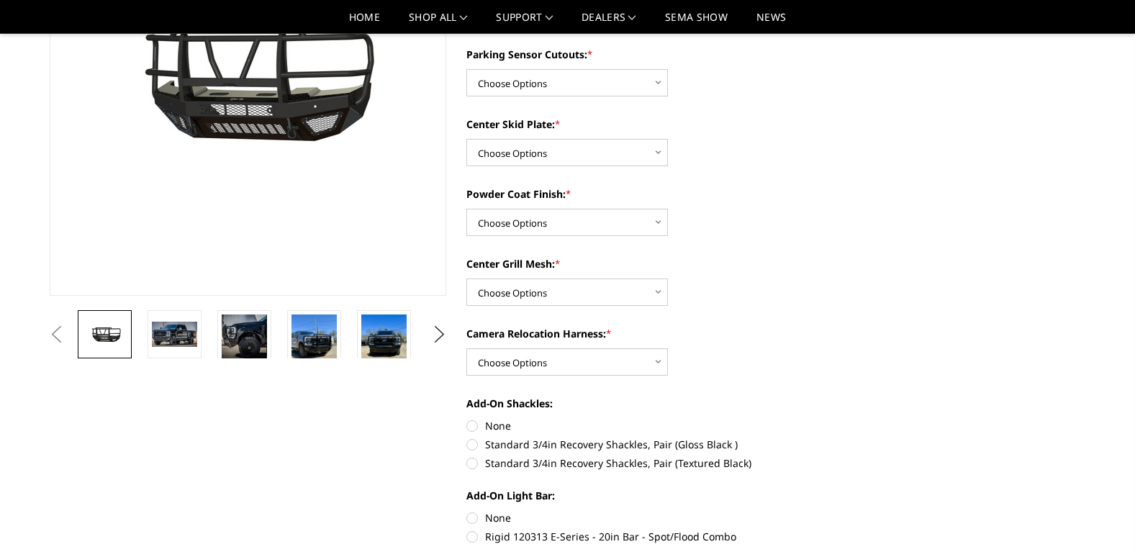
scroll to position [142, 0]
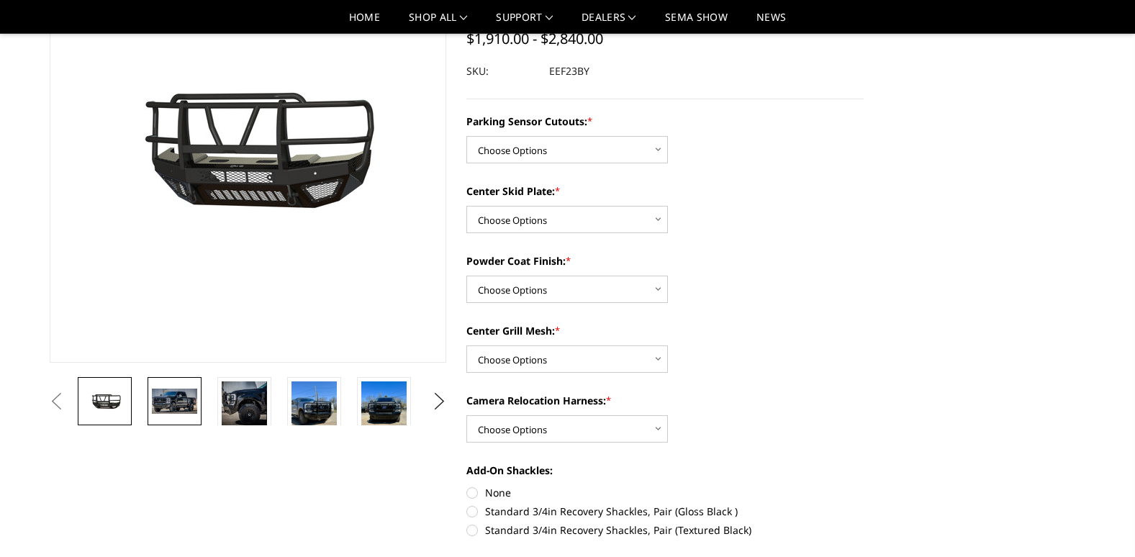
click at [172, 396] on img at bounding box center [174, 401] width 45 height 24
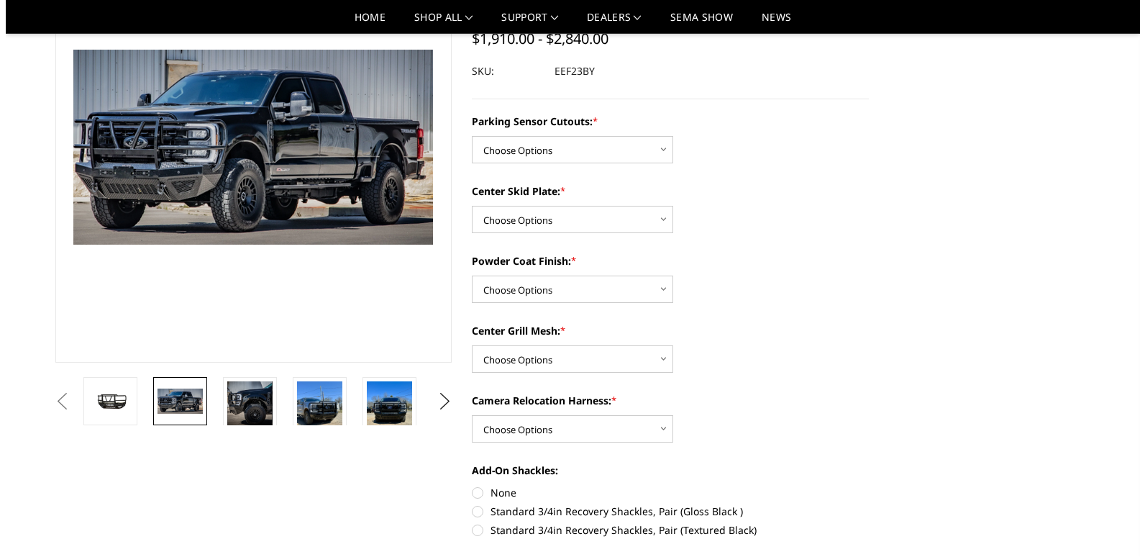
scroll to position [145, 0]
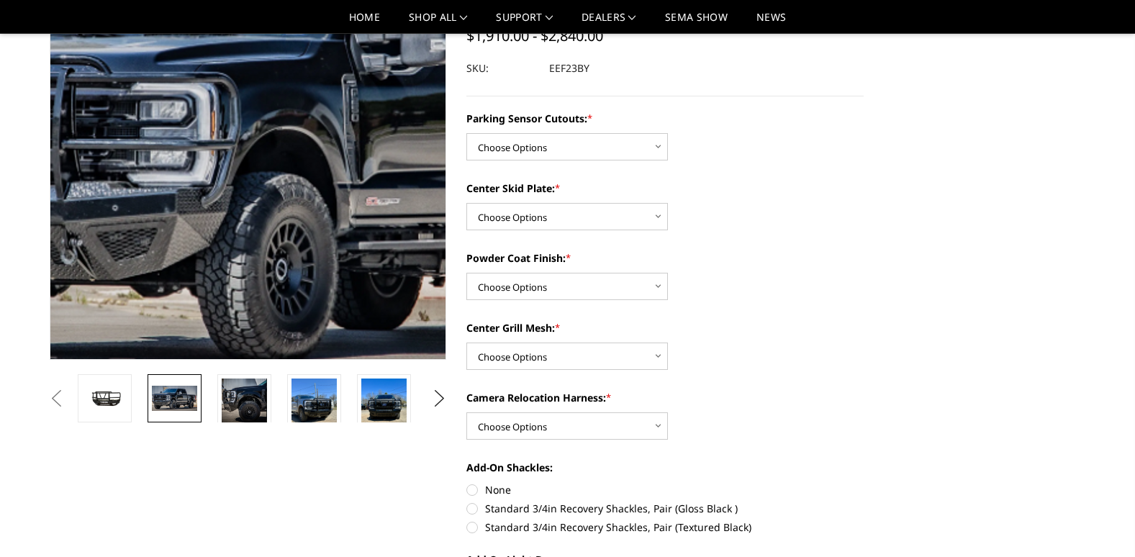
click at [204, 149] on img at bounding box center [305, 143] width 921 height 499
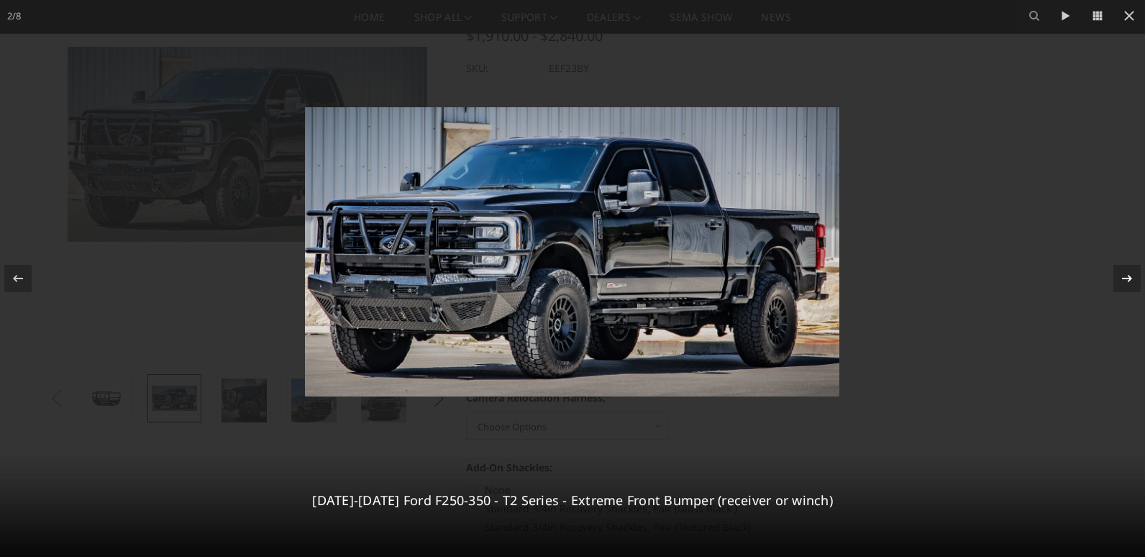
click at [1129, 280] on icon at bounding box center [1127, 278] width 17 height 17
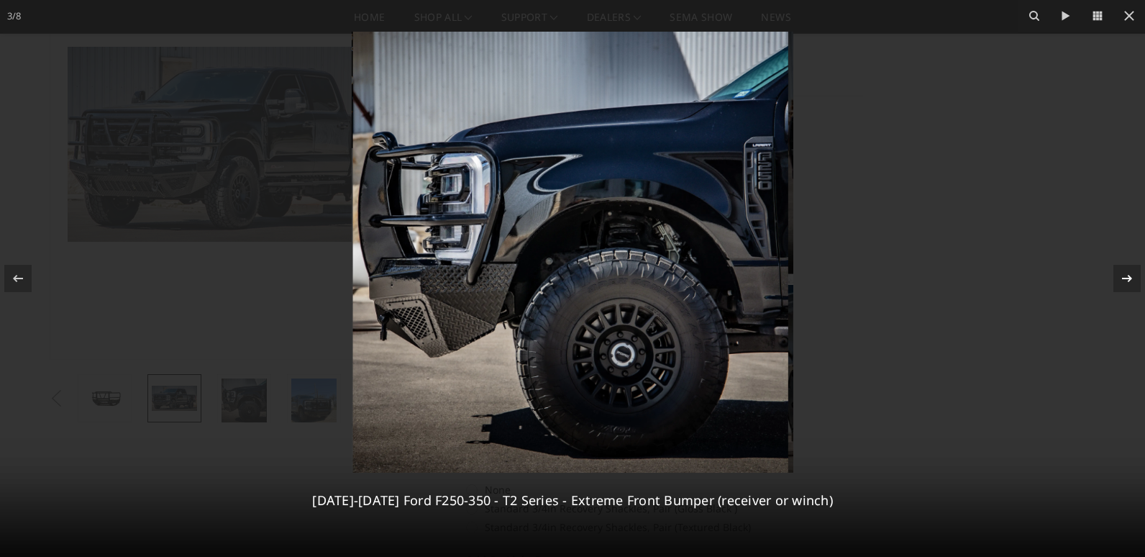
click at [1129, 280] on div "3 / [PHONE_NUMBER][DATE][DATE] Ford F250-350 - T2 Series - Extreme Front Bumper…" at bounding box center [572, 278] width 1145 height 557
click at [1129, 280] on icon at bounding box center [1127, 278] width 17 height 17
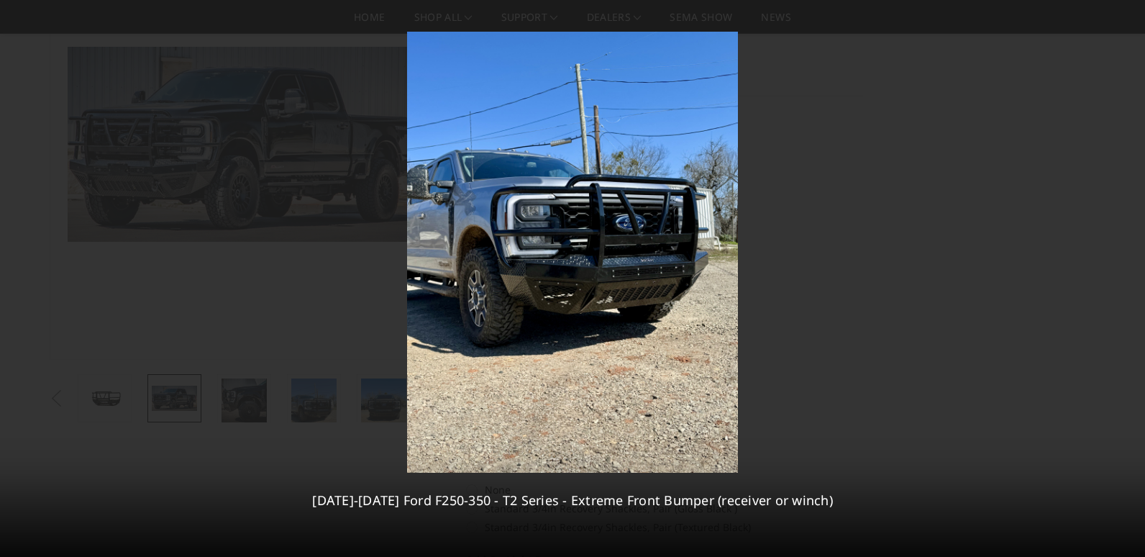
click at [1129, 280] on div "4 / [PHONE_NUMBER][DATE][DATE] Ford F250-350 - T2 Series - Extreme Front Bumper…" at bounding box center [572, 278] width 1145 height 557
click at [1129, 280] on icon at bounding box center [1127, 278] width 17 height 17
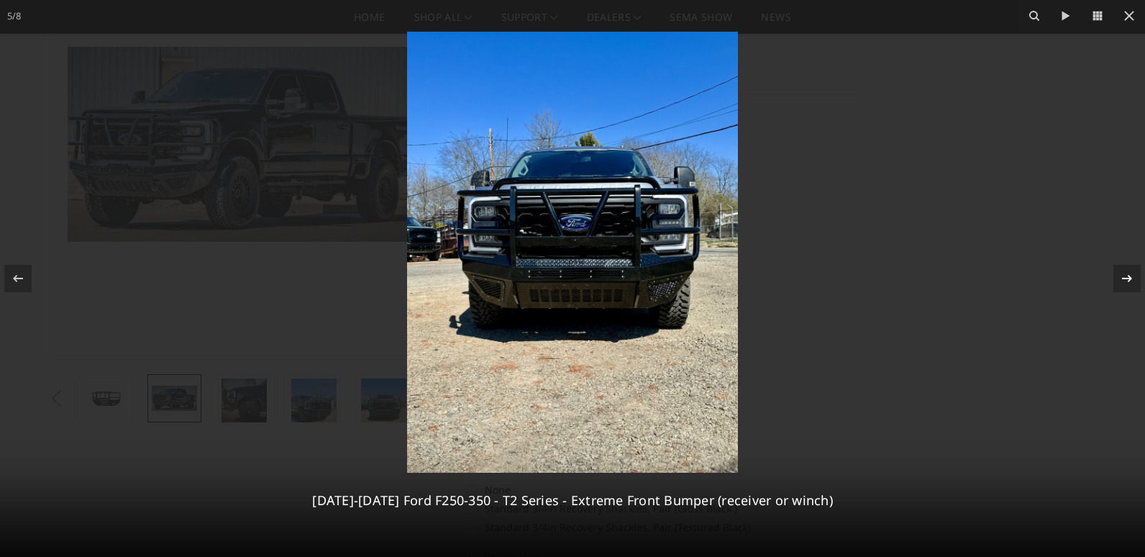
click at [1129, 280] on div "5 / [PHONE_NUMBER][DATE][DATE] Ford F250-350 - T2 Series - Extreme Front Bumper…" at bounding box center [572, 278] width 1145 height 557
click at [1129, 280] on icon at bounding box center [1127, 278] width 17 height 17
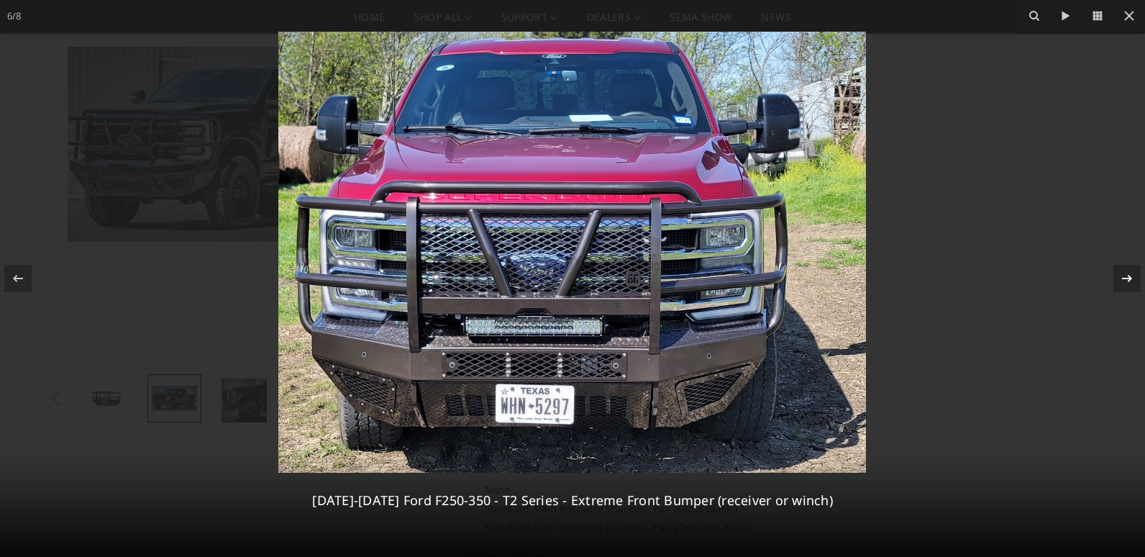
click at [1129, 280] on div "6 / [PHONE_NUMBER][DATE][DATE] Ford F250-350 - T2 Series - Extreme Front Bumper…" at bounding box center [572, 278] width 1145 height 557
click at [1129, 280] on icon at bounding box center [1127, 278] width 17 height 17
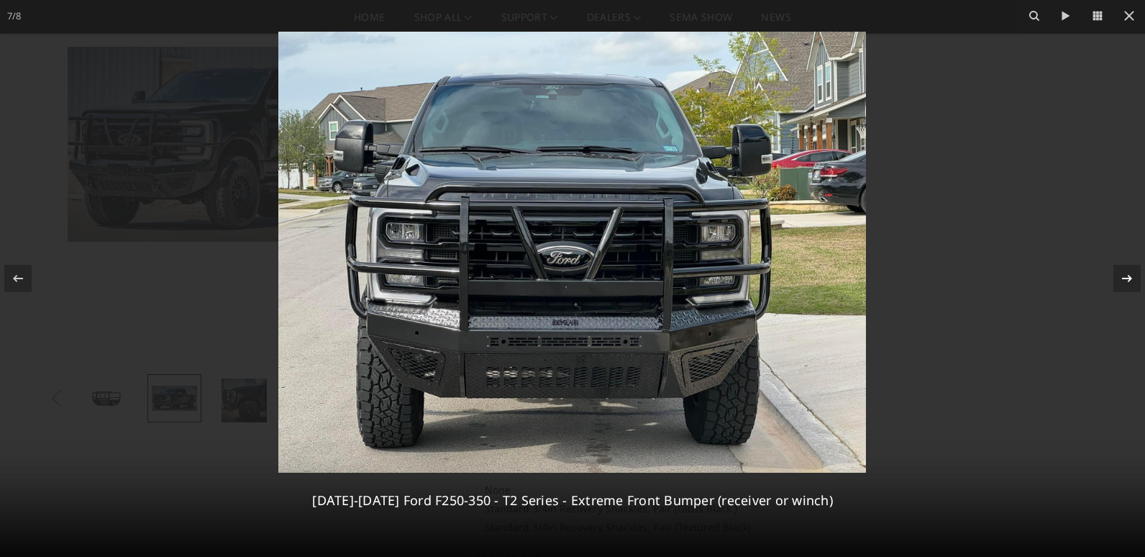
click at [1129, 279] on icon at bounding box center [1127, 278] width 17 height 17
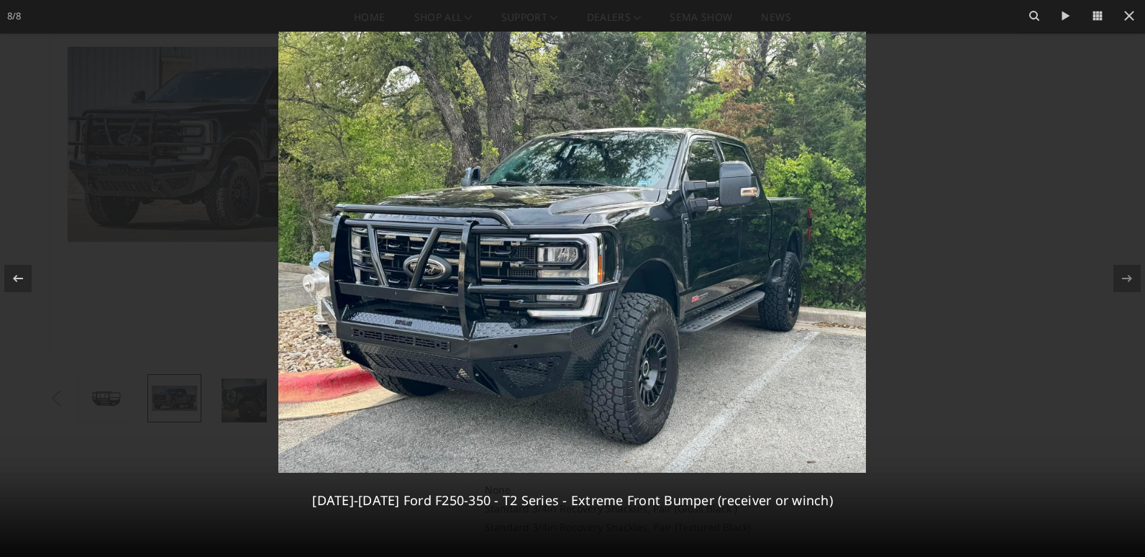
click at [1129, 279] on div "8 / [PHONE_NUMBER][DATE][DATE] Ford F250-350 - T2 Series - Extreme Front Bumper…" at bounding box center [572, 278] width 1145 height 557
click at [670, 300] on img at bounding box center [572, 252] width 588 height 441
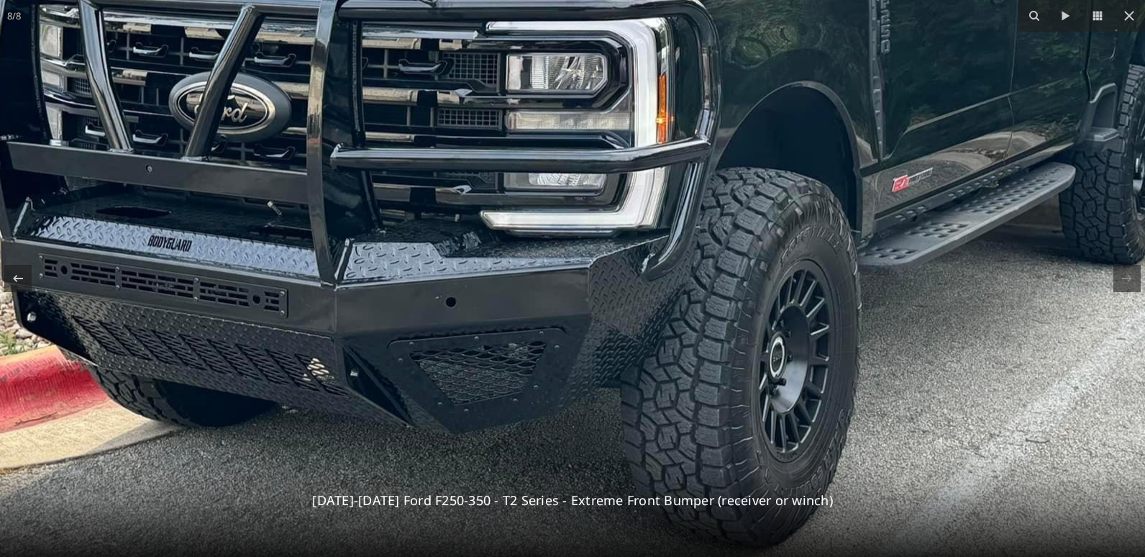
drag, startPoint x: 779, startPoint y: 437, endPoint x: 947, endPoint y: 323, distance: 202.6
click at [947, 323] on img at bounding box center [593, 66] width 1474 height 1105
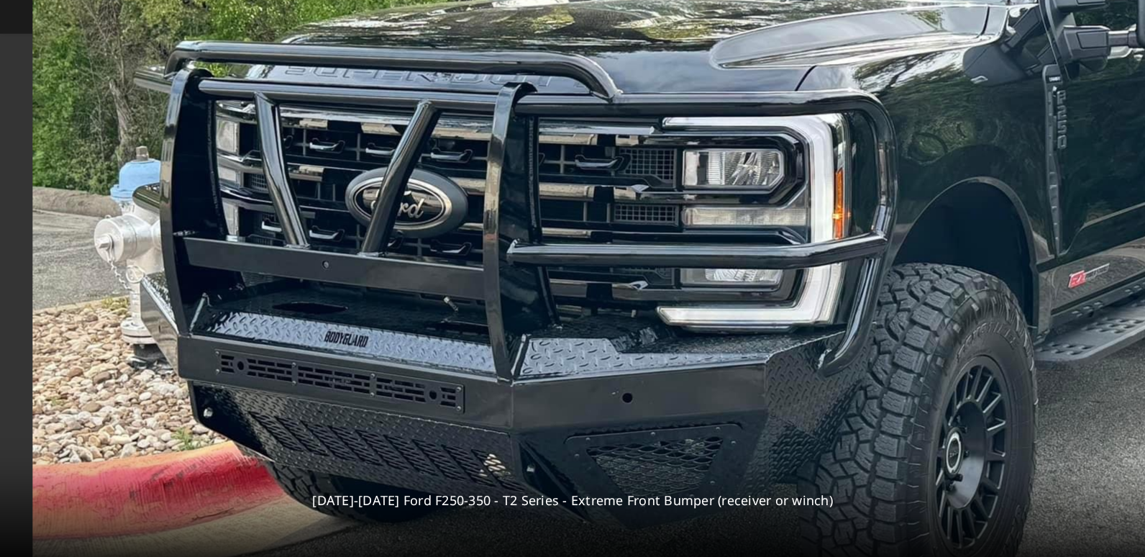
drag, startPoint x: 636, startPoint y: 388, endPoint x: 866, endPoint y: 484, distance: 249.3
click at [866, 484] on img at bounding box center [769, 161] width 1474 height 1105
